Goal: Task Accomplishment & Management: Complete application form

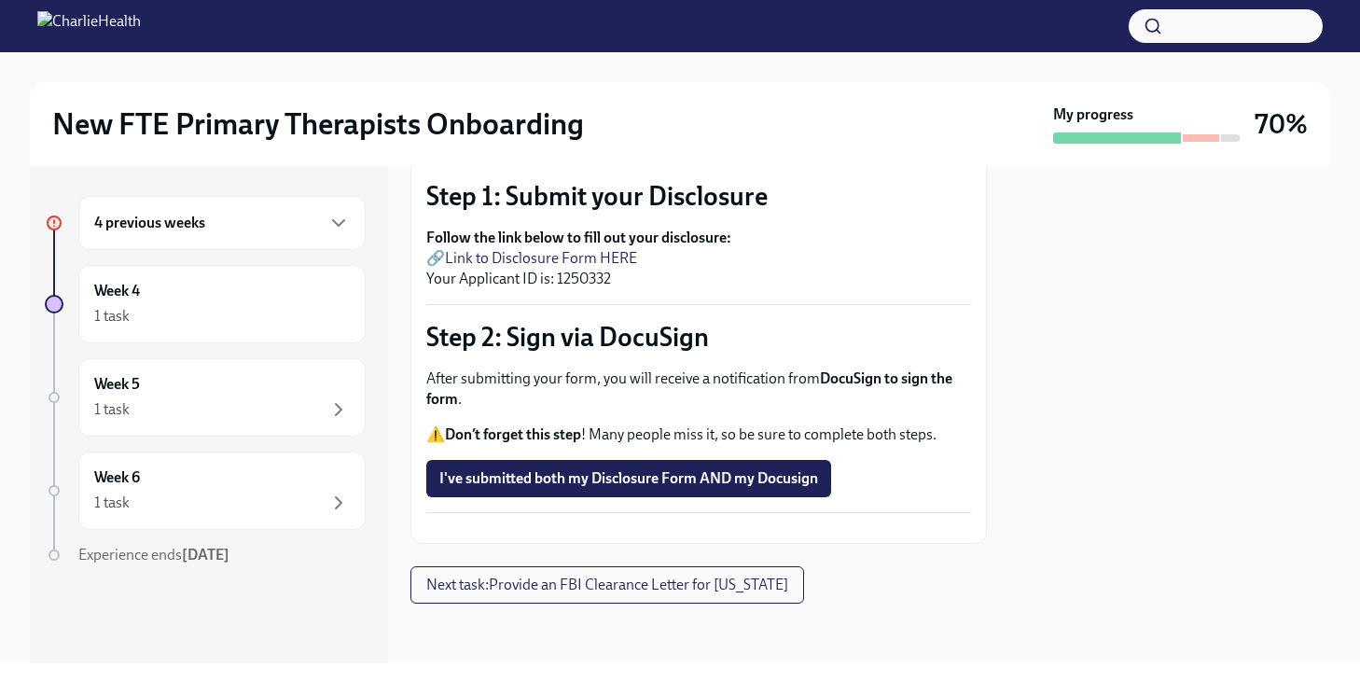
scroll to position [189, 0]
click at [564, 249] on link "Link to Disclosure Form HERE" at bounding box center [541, 258] width 192 height 18
drag, startPoint x: 614, startPoint y: 272, endPoint x: 559, endPoint y: 271, distance: 55.1
click at [559, 271] on p "Follow the link below to fill out your disclosure: 🔗 Link to Disclosure Form HE…" at bounding box center [698, 259] width 545 height 62
copy p "1250332"
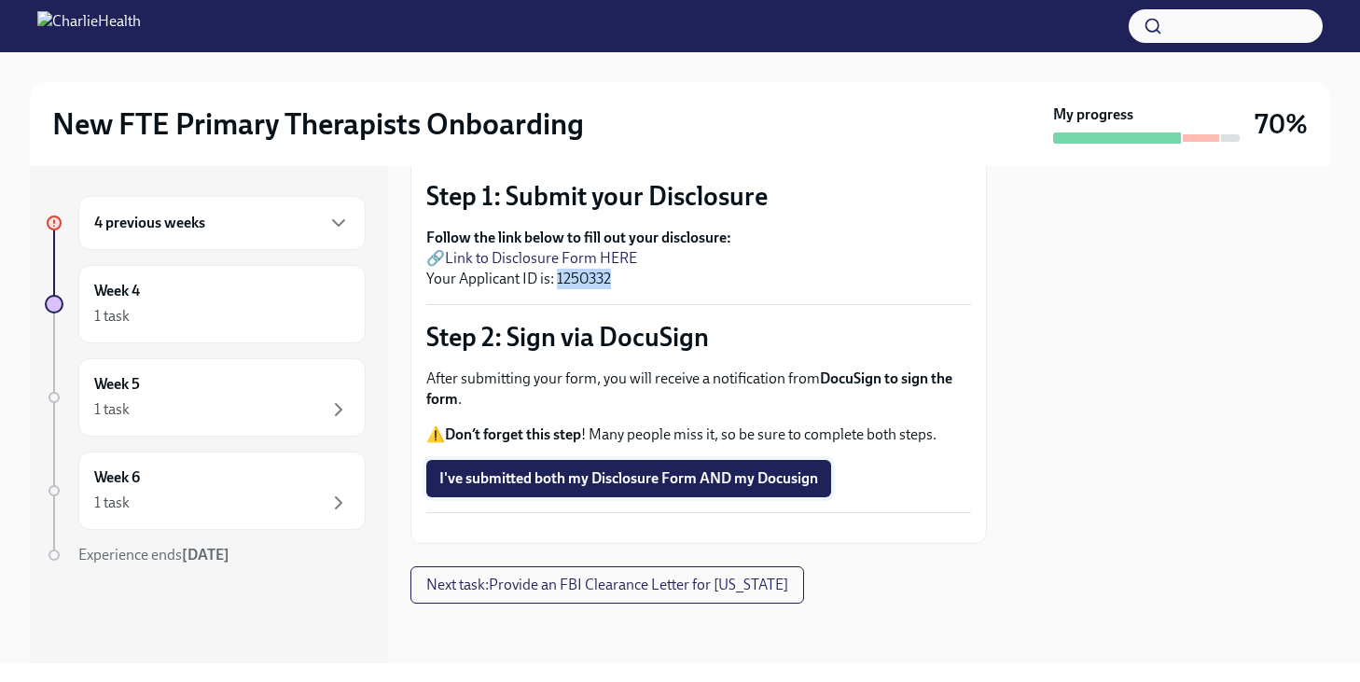
click at [716, 469] on span "I've submitted both my Disclosure Form AND my Docusign" at bounding box center [628, 478] width 379 height 19
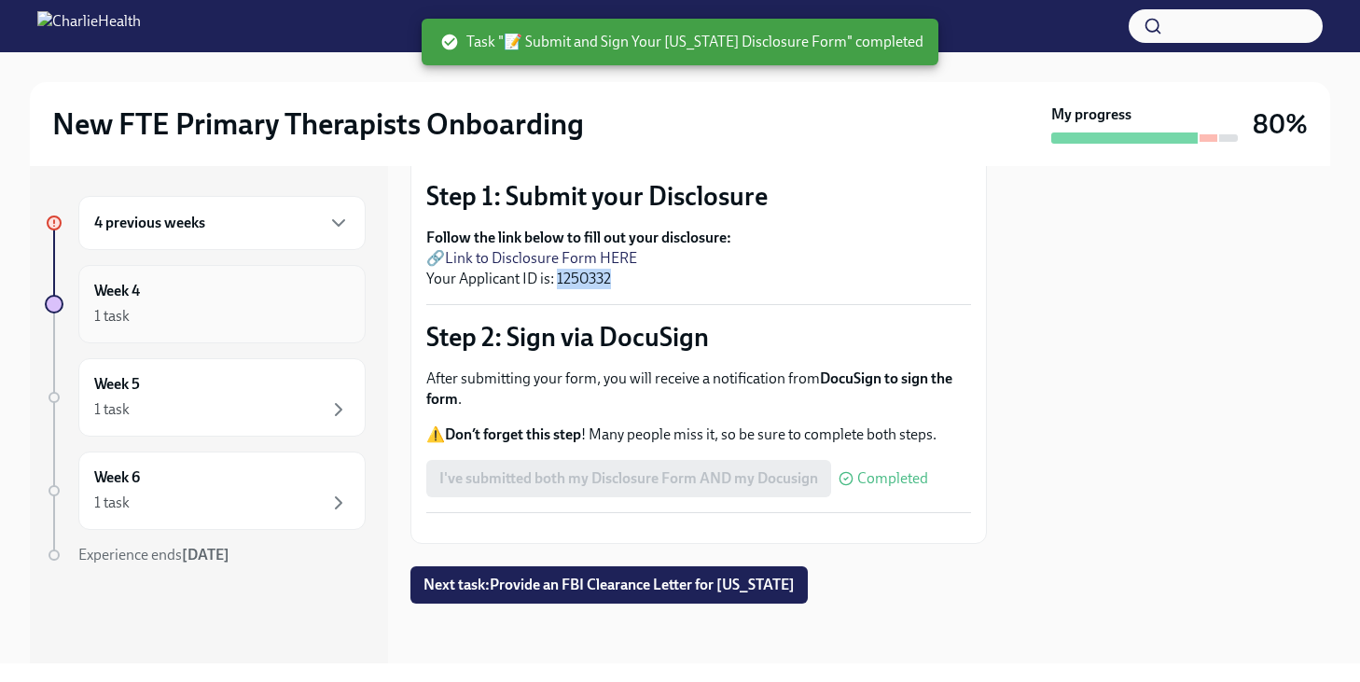
click at [222, 290] on div "Week 4 1 task" at bounding box center [222, 304] width 256 height 47
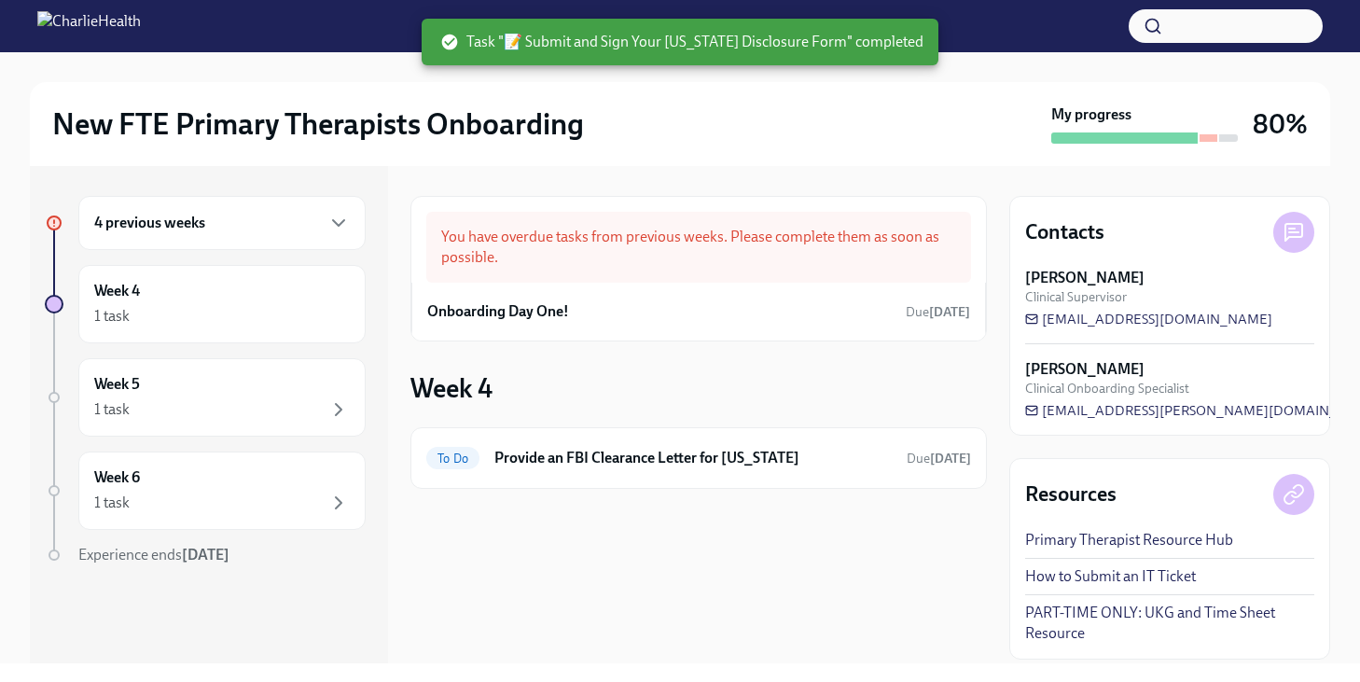
click at [198, 356] on div "4 previous weeks Week 4 1 task Week 5 1 task Week 6 1 task Experience ends [DAT…" at bounding box center [205, 418] width 321 height 444
click at [182, 392] on div "Week 5 1 task" at bounding box center [222, 397] width 256 height 47
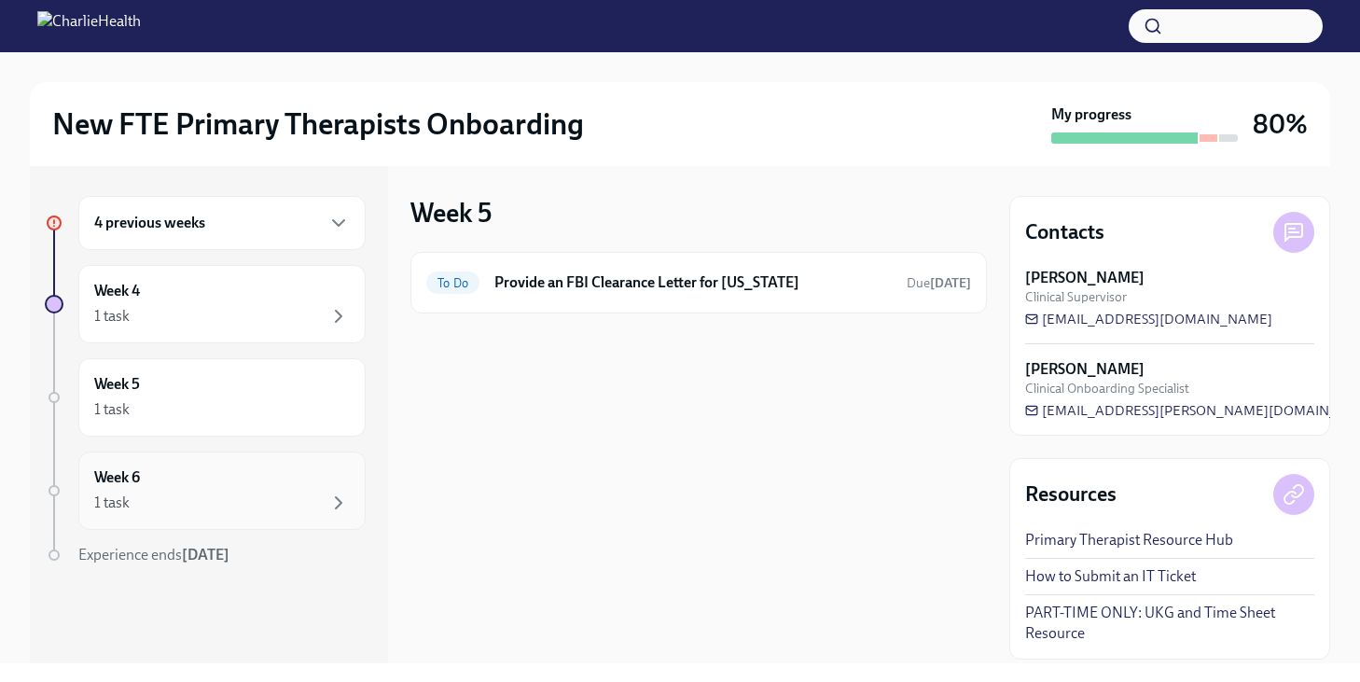
click at [185, 480] on div "Week 6 1 task" at bounding box center [222, 490] width 256 height 47
click at [206, 390] on div "Week 5 1 task" at bounding box center [222, 397] width 256 height 47
click at [193, 301] on div "Week 4 1 task" at bounding box center [222, 304] width 256 height 47
